Goal: Task Accomplishment & Management: Manage account settings

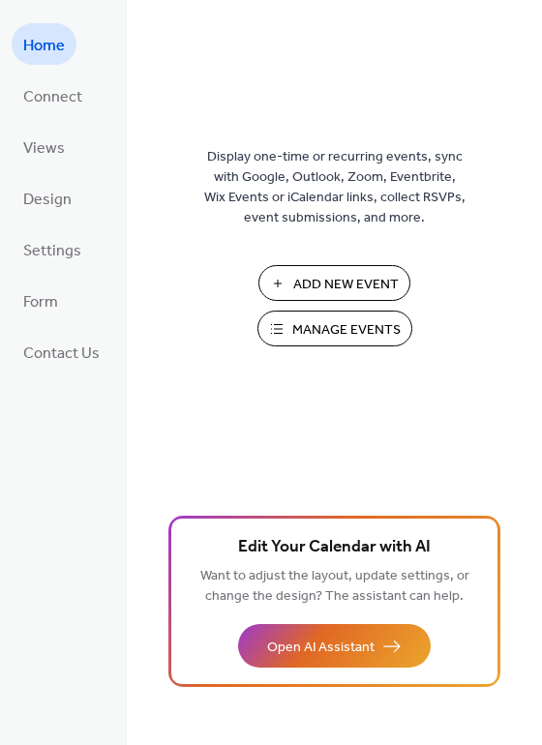
click at [310, 325] on span "Manage Events" at bounding box center [346, 330] width 108 height 20
click at [45, 242] on span "Settings" at bounding box center [52, 251] width 58 height 30
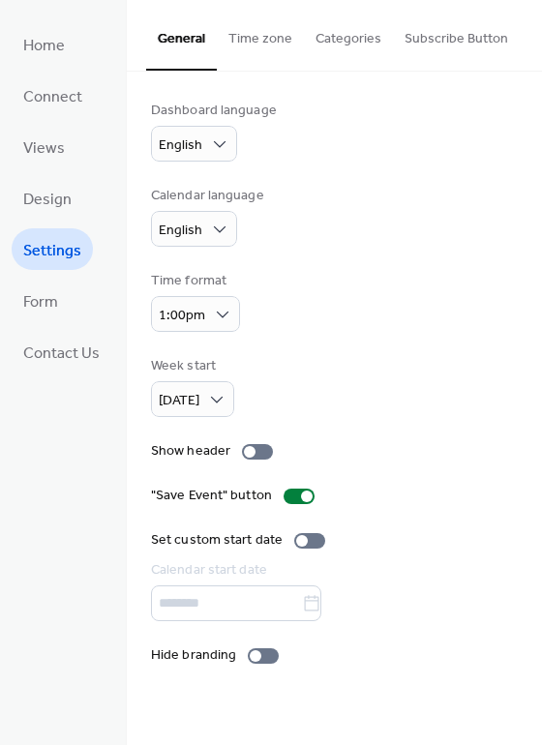
click at [253, 35] on button "Time zone" at bounding box center [260, 34] width 87 height 69
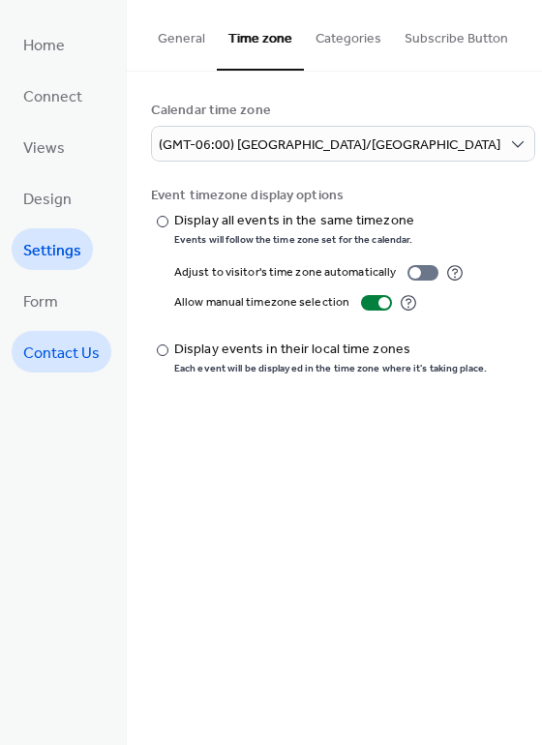
click at [58, 347] on span "Contact Us" at bounding box center [61, 354] width 76 height 30
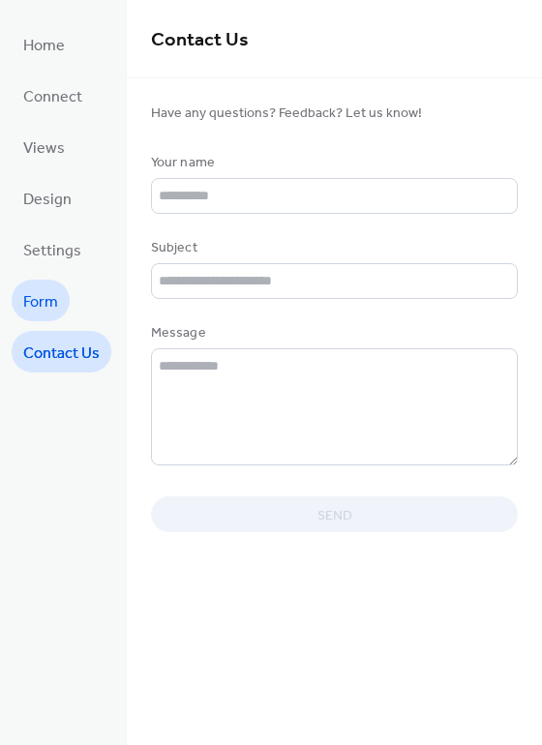
click at [52, 297] on span "Form" at bounding box center [40, 302] width 35 height 30
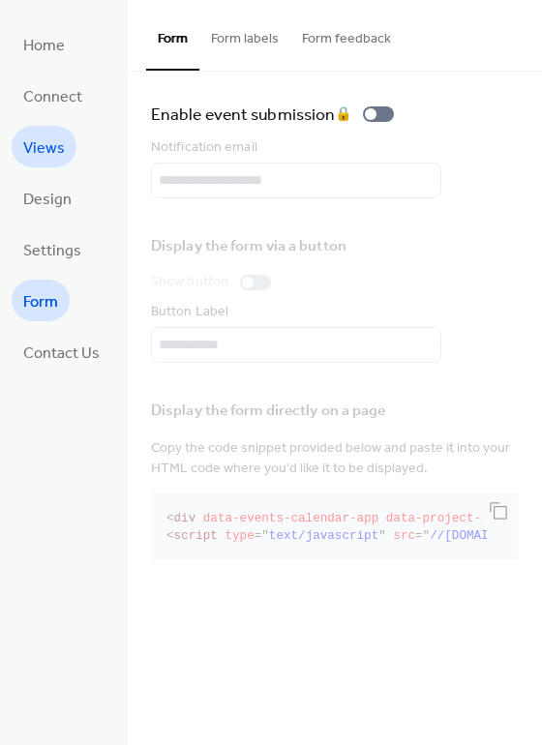
click at [44, 158] on span "Views" at bounding box center [44, 149] width 42 height 30
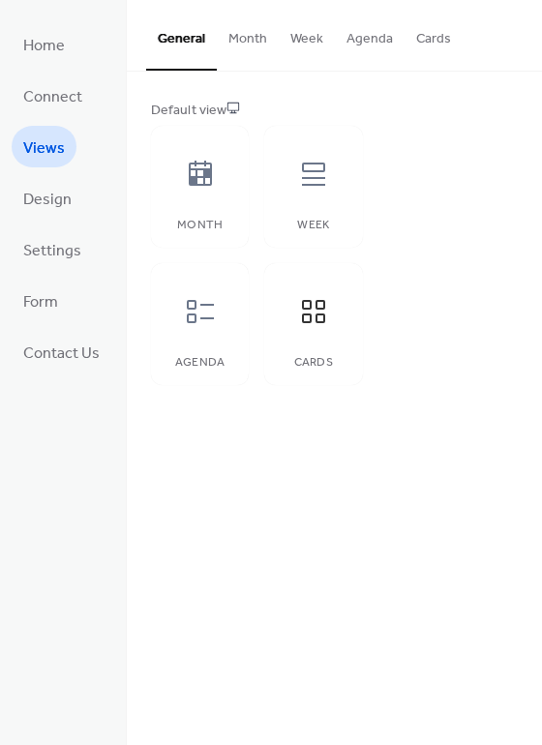
click at [364, 40] on button "Agenda" at bounding box center [370, 34] width 70 height 69
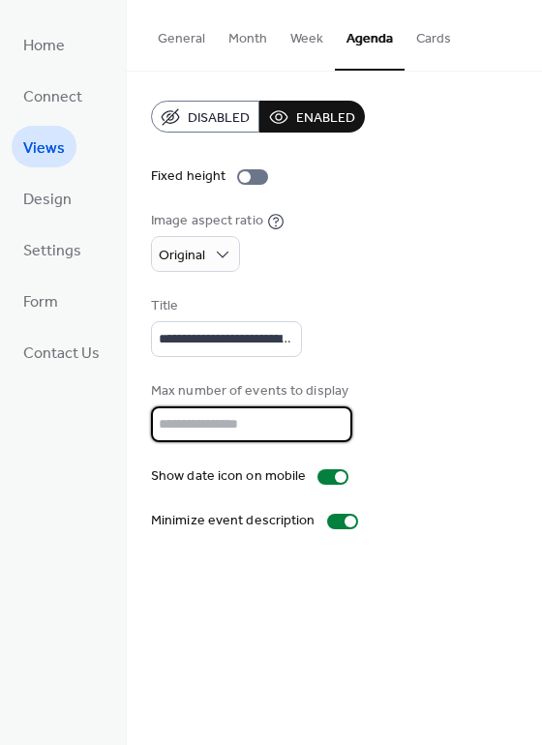
drag, startPoint x: 194, startPoint y: 422, endPoint x: 136, endPoint y: 424, distance: 57.1
click at [136, 424] on div "**********" at bounding box center [334, 316] width 415 height 489
type input "*"
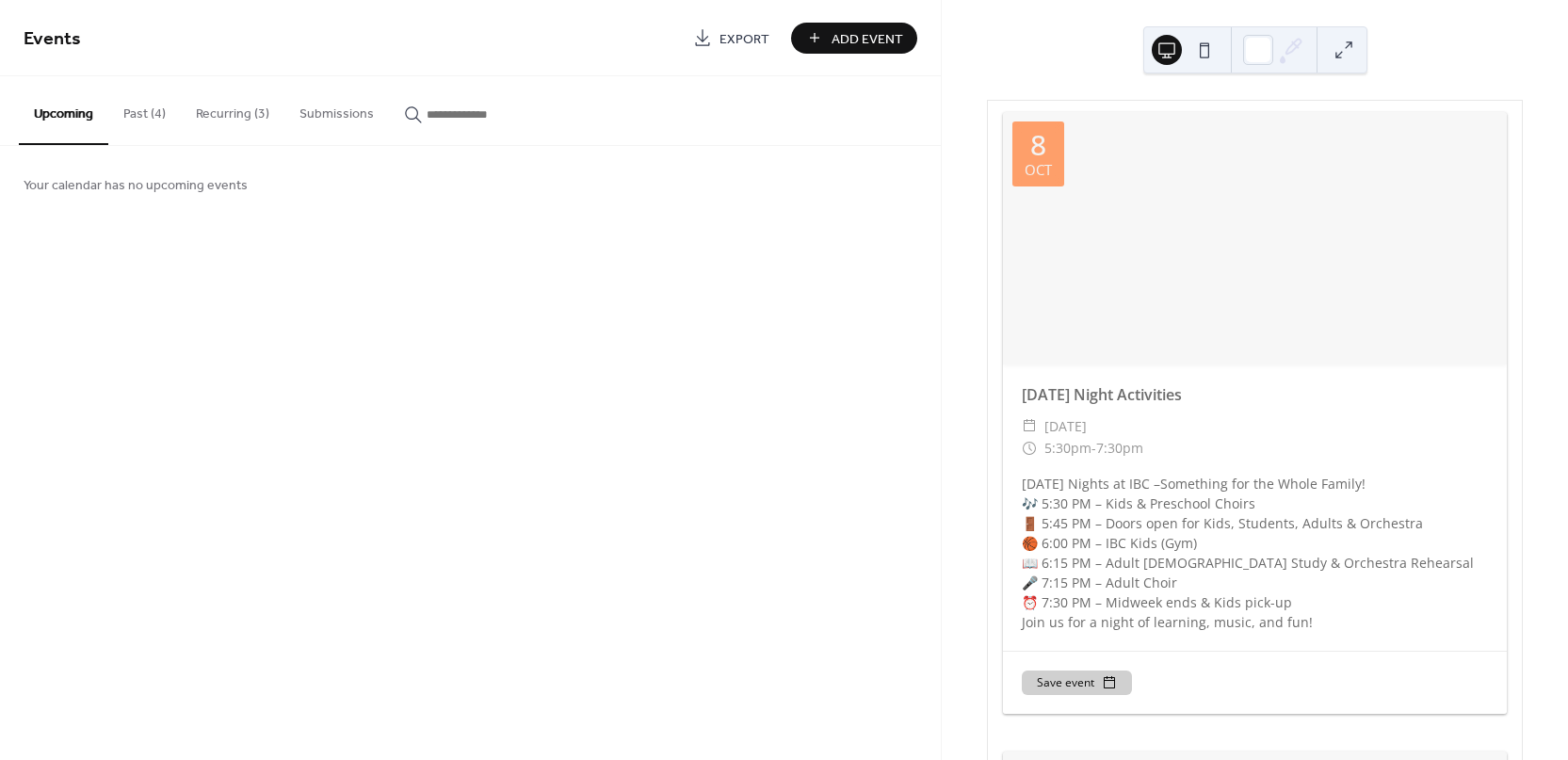
click at [307, 113] on button "Submissions" at bounding box center [336, 109] width 104 height 67
click at [237, 107] on button "Recurring (3)" at bounding box center [232, 109] width 103 height 67
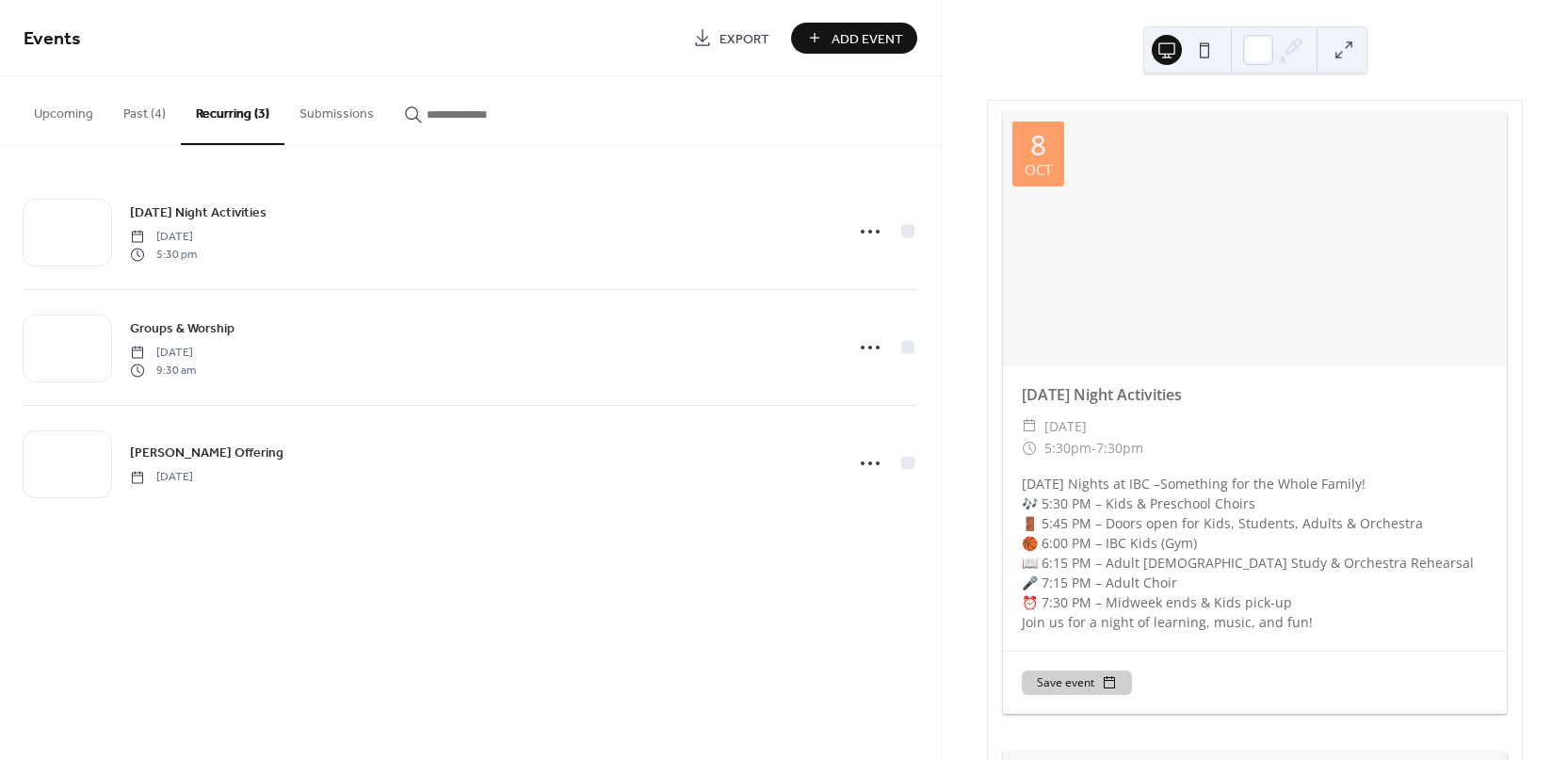
click at [147, 114] on button "Past (4)" at bounding box center [144, 109] width 73 height 67
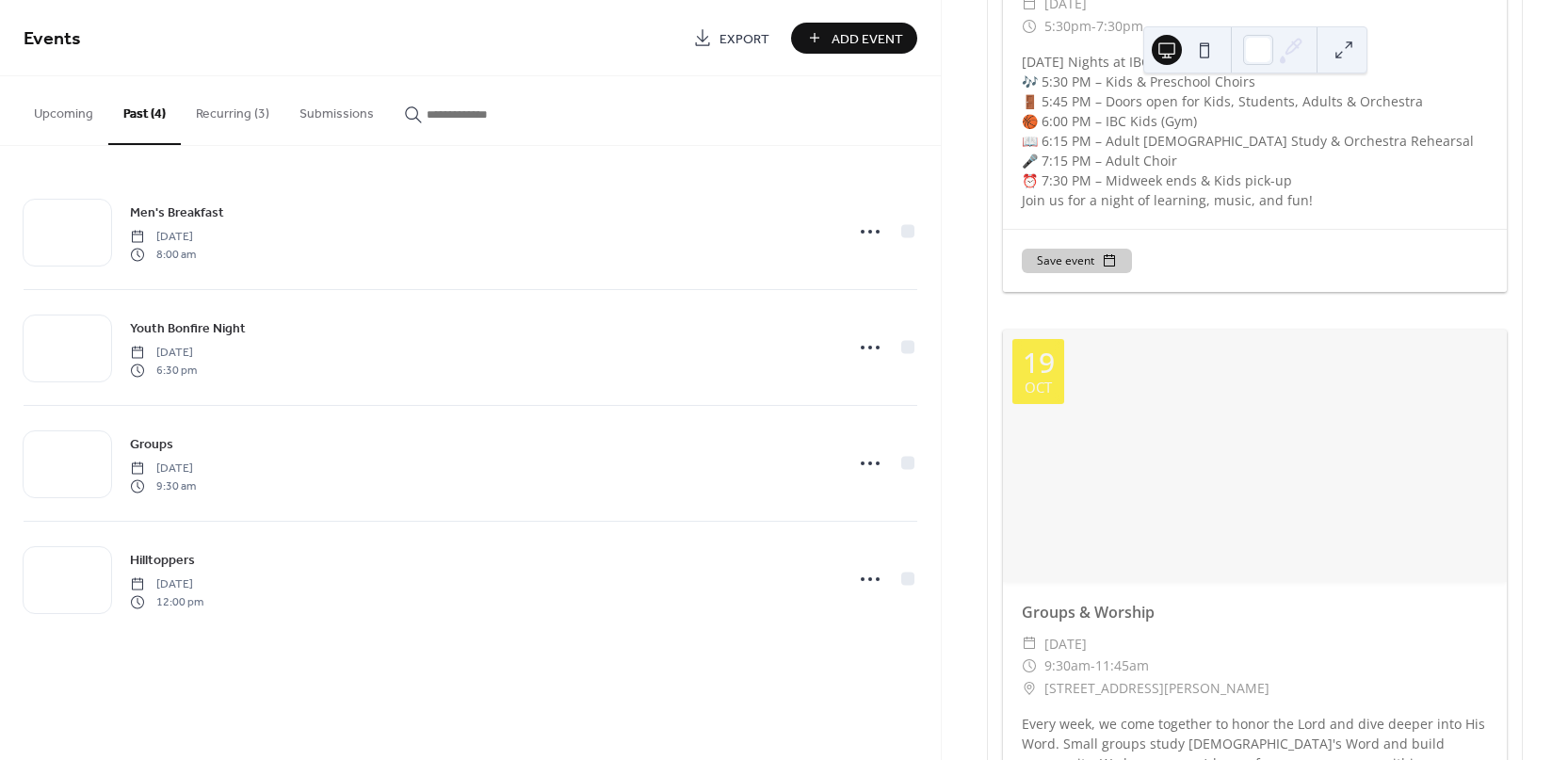
scroll to position [1748, 0]
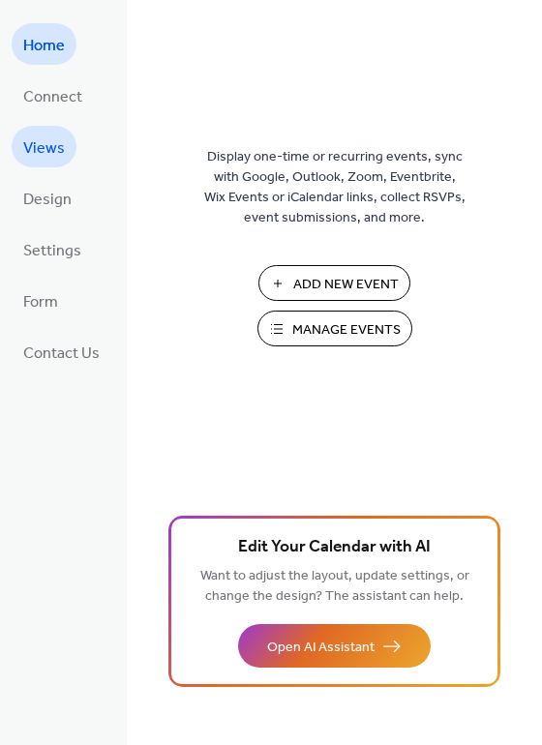
click at [40, 145] on span "Views" at bounding box center [44, 149] width 42 height 30
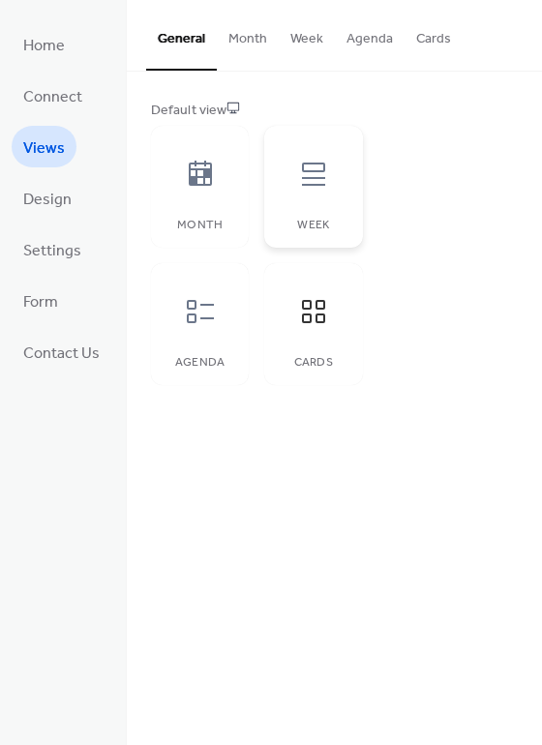
click at [311, 180] on icon at bounding box center [313, 174] width 31 height 31
click at [215, 186] on div at bounding box center [200, 174] width 58 height 58
click at [207, 184] on icon at bounding box center [200, 173] width 23 height 25
click at [309, 320] on icon at bounding box center [313, 311] width 23 height 23
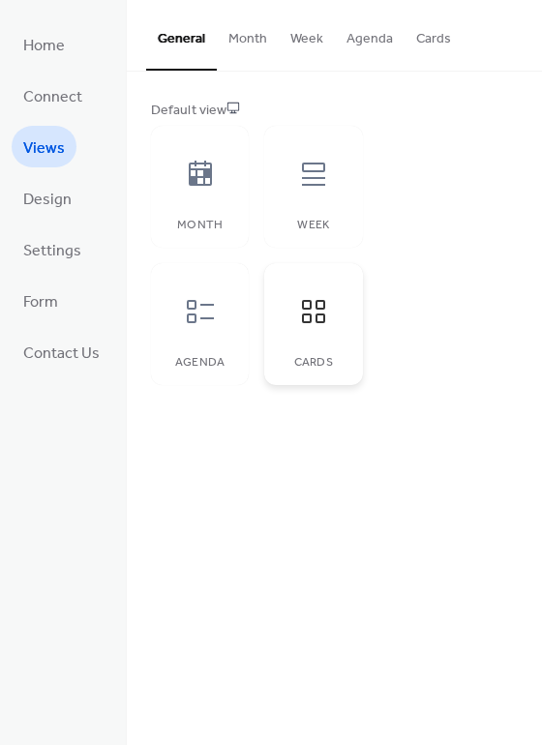
click at [309, 320] on icon at bounding box center [313, 311] width 23 height 23
